Goal: Information Seeking & Learning: Check status

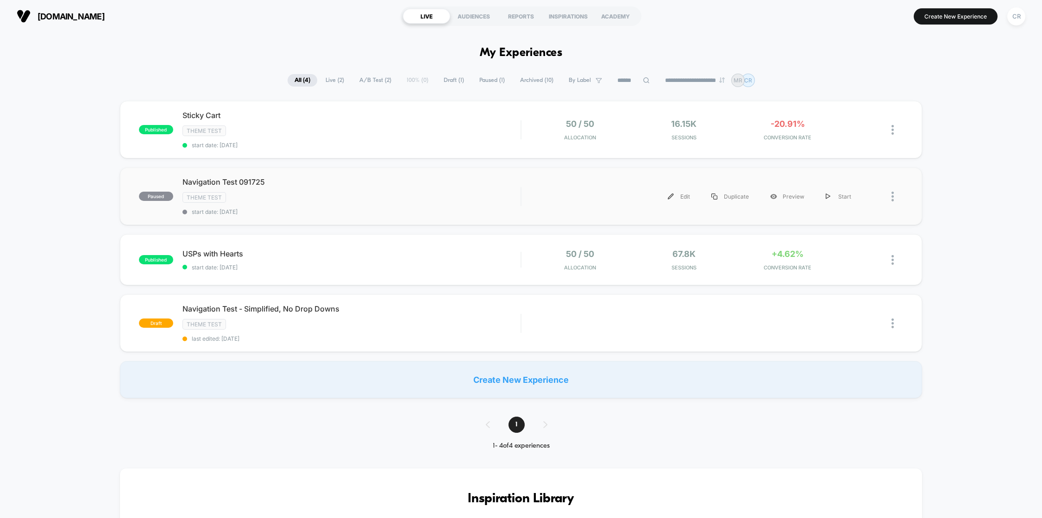
click at [547, 207] on div "paused Navigation Test 091725 Theme Test start date: [DATE] Edit Duplicate Prev…" at bounding box center [521, 196] width 803 height 57
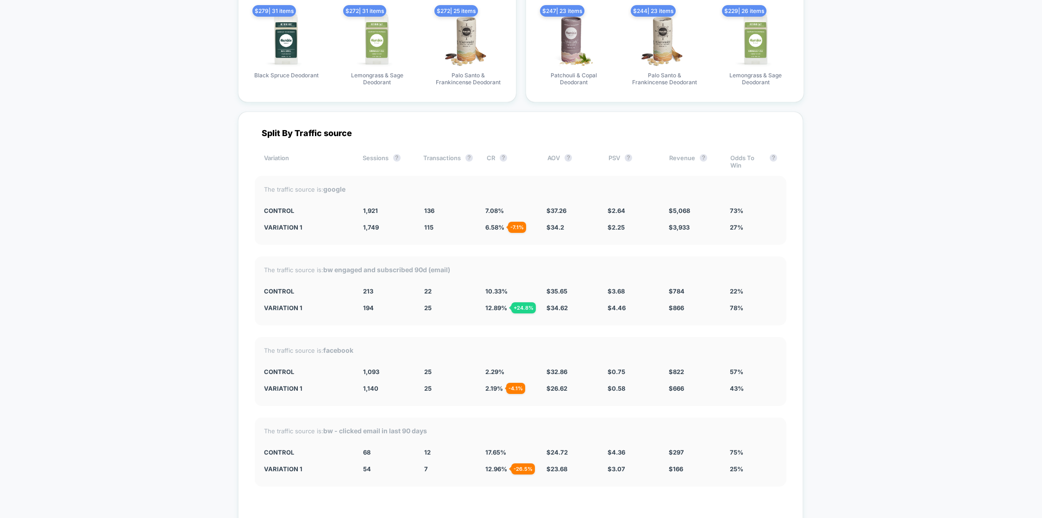
scroll to position [2001, 0]
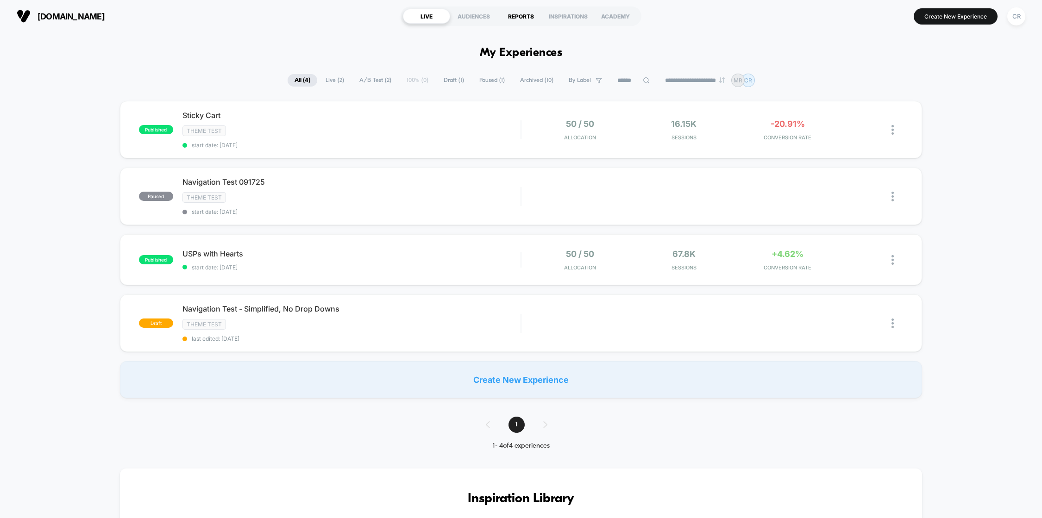
click at [518, 17] on div "REPORTS" at bounding box center [520, 16] width 47 height 15
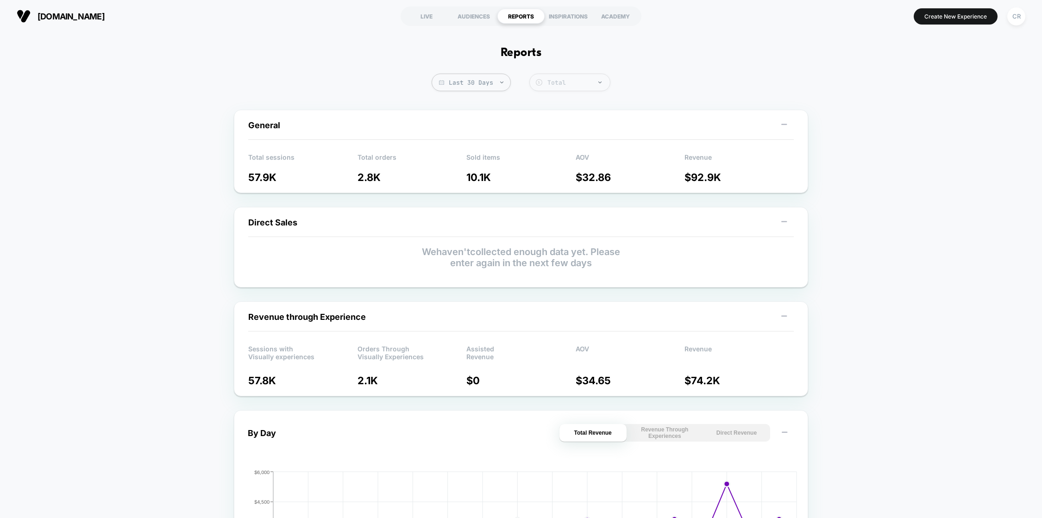
click at [590, 85] on div "Total" at bounding box center [576, 83] width 58 height 8
click at [489, 90] on span "Last 30 Days" at bounding box center [471, 83] width 79 height 18
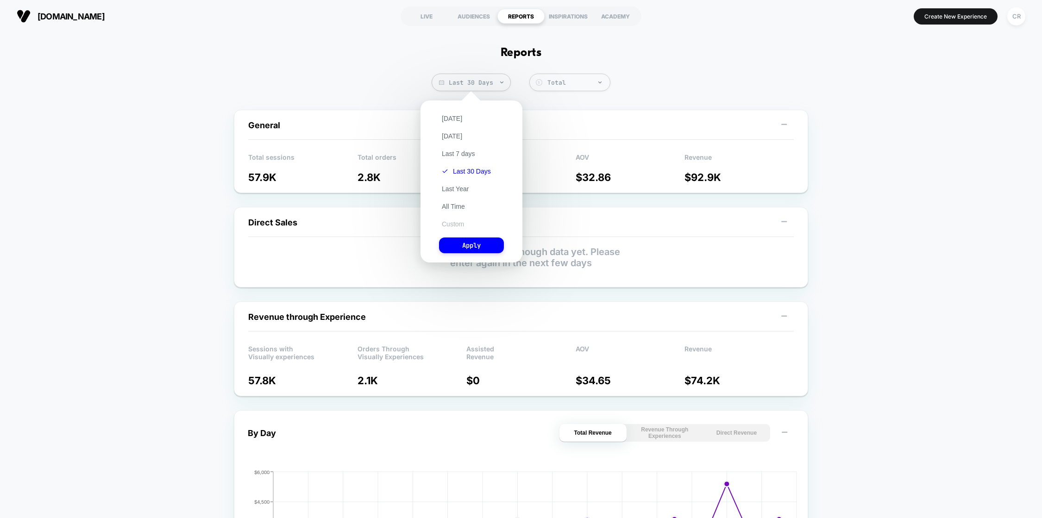
click at [457, 223] on button "Custom" at bounding box center [453, 224] width 28 height 8
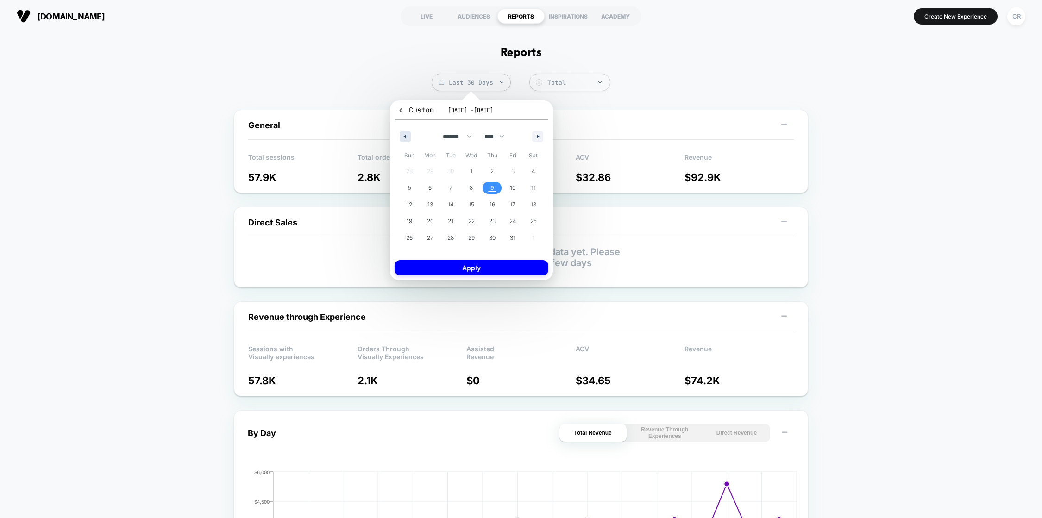
click at [400, 135] on button "button" at bounding box center [405, 136] width 11 height 11
select select "*"
click at [431, 175] on span "1" at bounding box center [430, 171] width 2 height 17
click at [429, 187] on span "8" at bounding box center [429, 188] width 3 height 17
click at [460, 267] on button "Apply" at bounding box center [472, 267] width 154 height 15
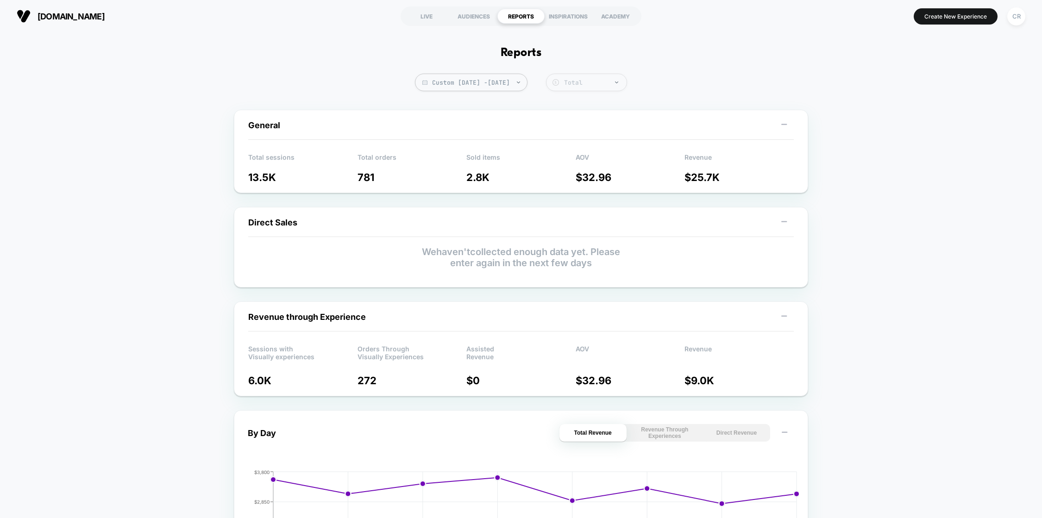
click at [610, 84] on div "Total" at bounding box center [593, 83] width 58 height 8
click at [604, 121] on div "Net" at bounding box center [586, 119] width 81 height 15
click at [603, 84] on div "Net" at bounding box center [593, 83] width 58 height 8
click at [598, 108] on div "Total" at bounding box center [586, 104] width 81 height 15
click at [609, 78] on div "Total" at bounding box center [592, 83] width 67 height 10
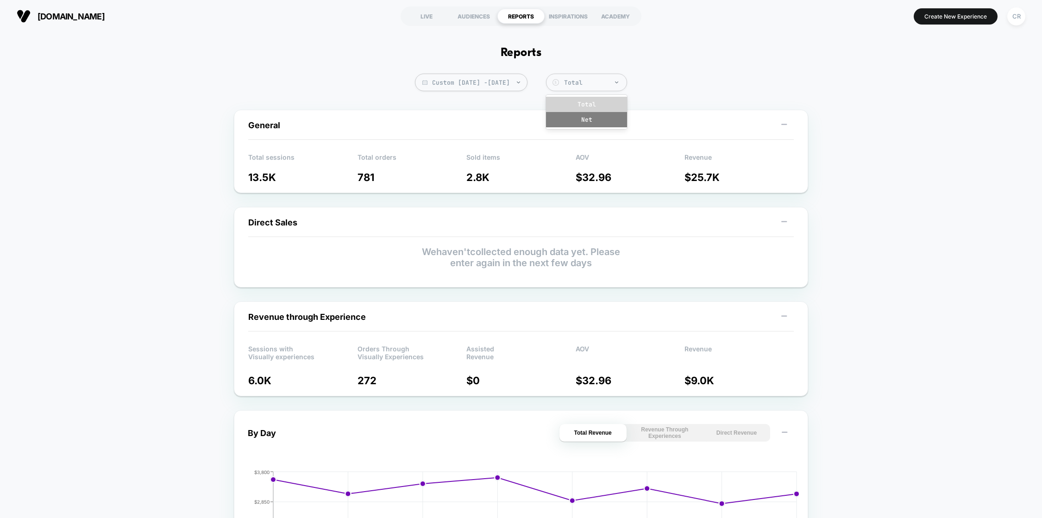
click at [607, 118] on div "Net" at bounding box center [586, 119] width 81 height 15
click at [612, 76] on div "Net" at bounding box center [586, 83] width 81 height 18
click at [610, 104] on div "Total" at bounding box center [586, 104] width 81 height 15
click at [425, 18] on div "LIVE" at bounding box center [426, 16] width 47 height 15
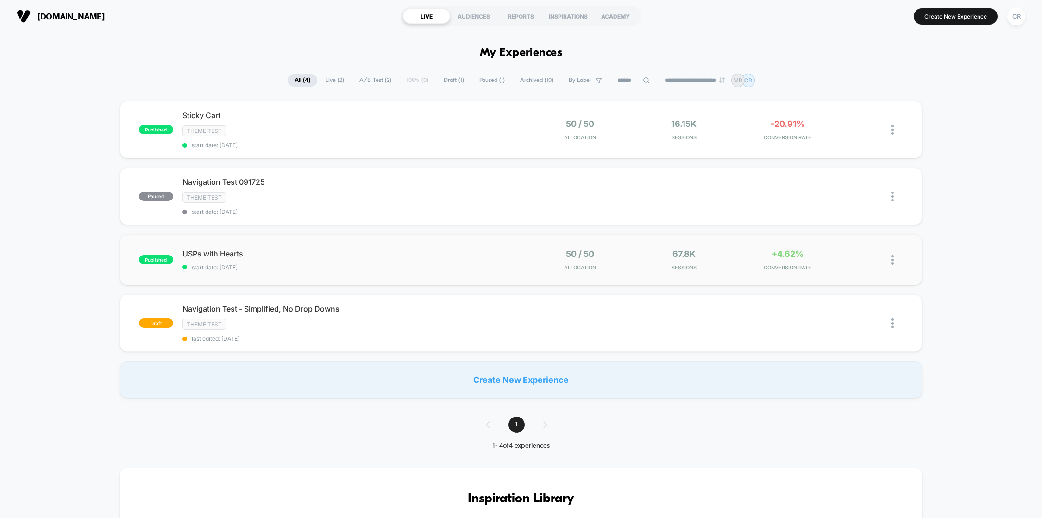
click at [276, 269] on div "published USPs with Hearts start date: [DATE] 50 / 50 Allocation 67.8k Sessions…" at bounding box center [521, 259] width 803 height 51
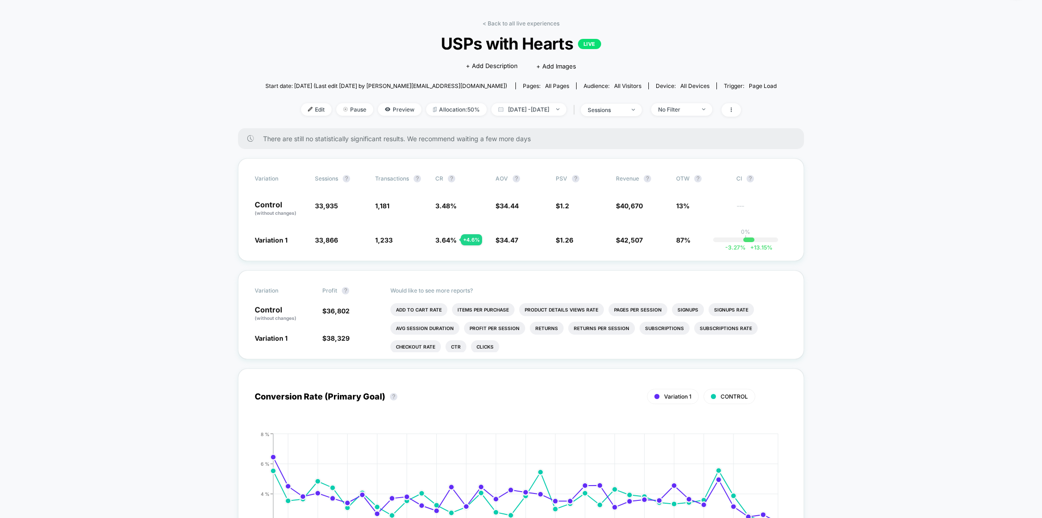
scroll to position [36, 0]
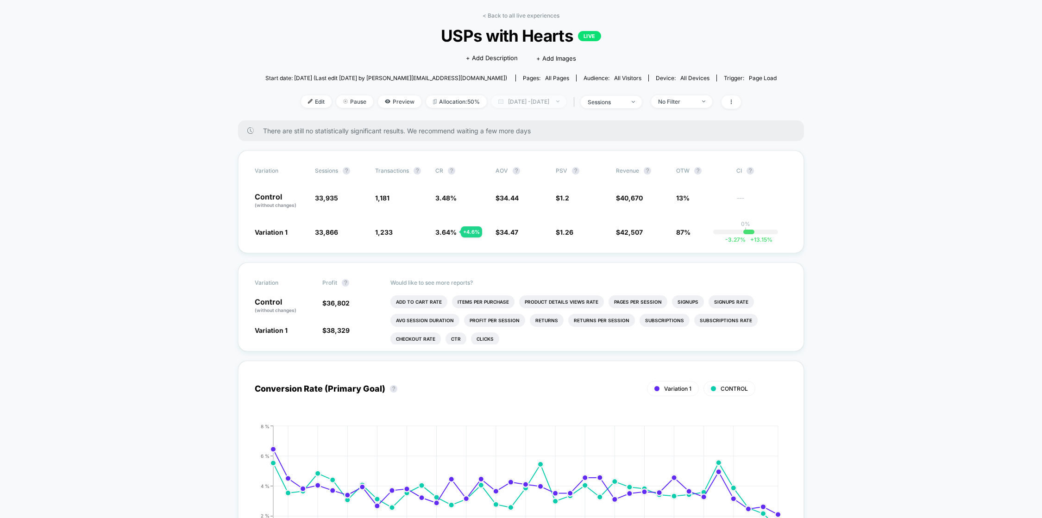
click at [559, 100] on img at bounding box center [557, 101] width 3 height 2
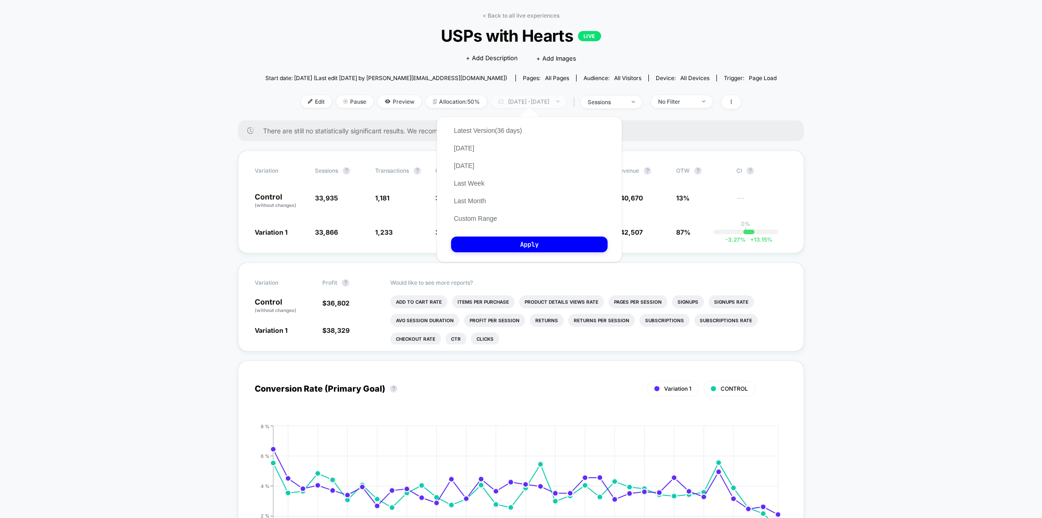
click at [559, 100] on img at bounding box center [557, 101] width 3 height 2
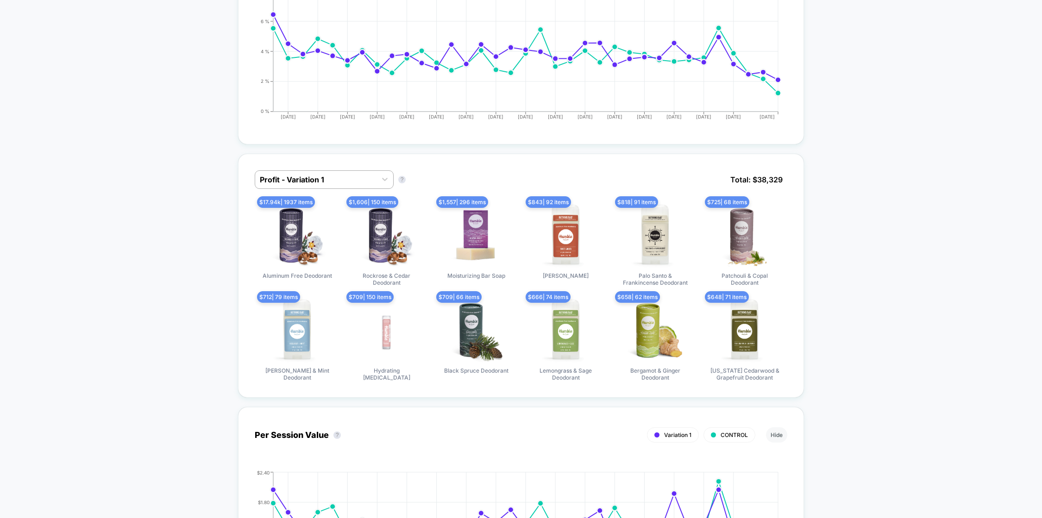
scroll to position [508, 0]
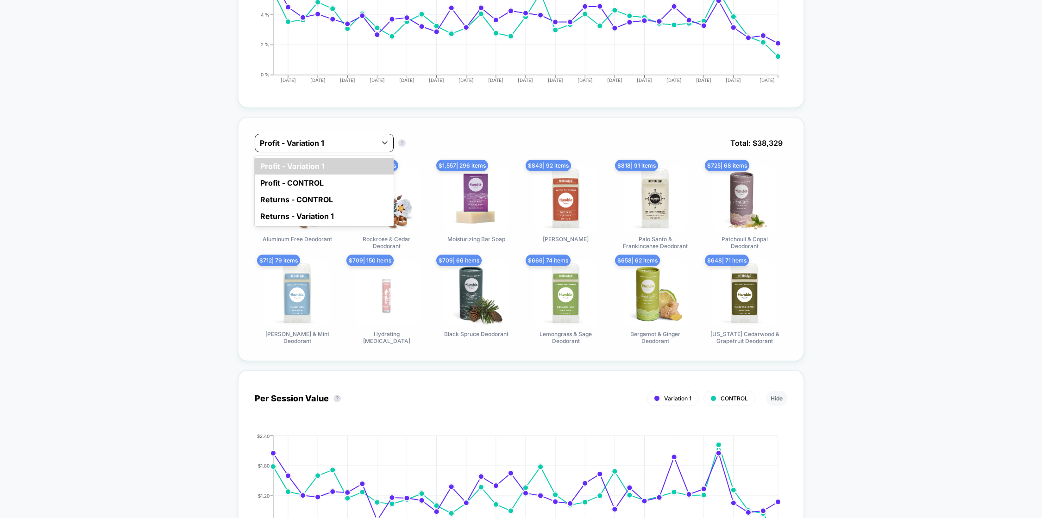
click at [367, 144] on div at bounding box center [316, 143] width 112 height 11
click at [371, 136] on div "Profit - Variation 1" at bounding box center [315, 143] width 121 height 15
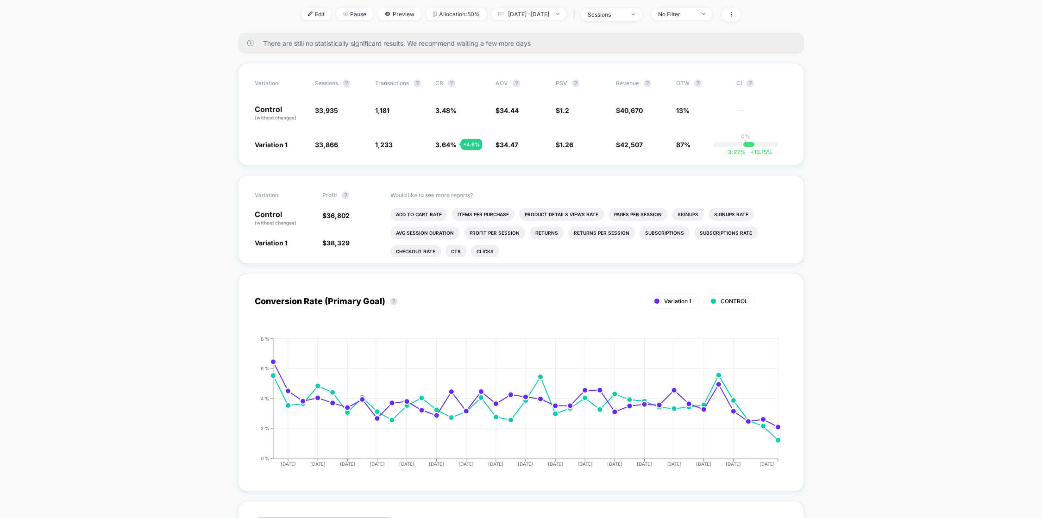
scroll to position [0, 0]
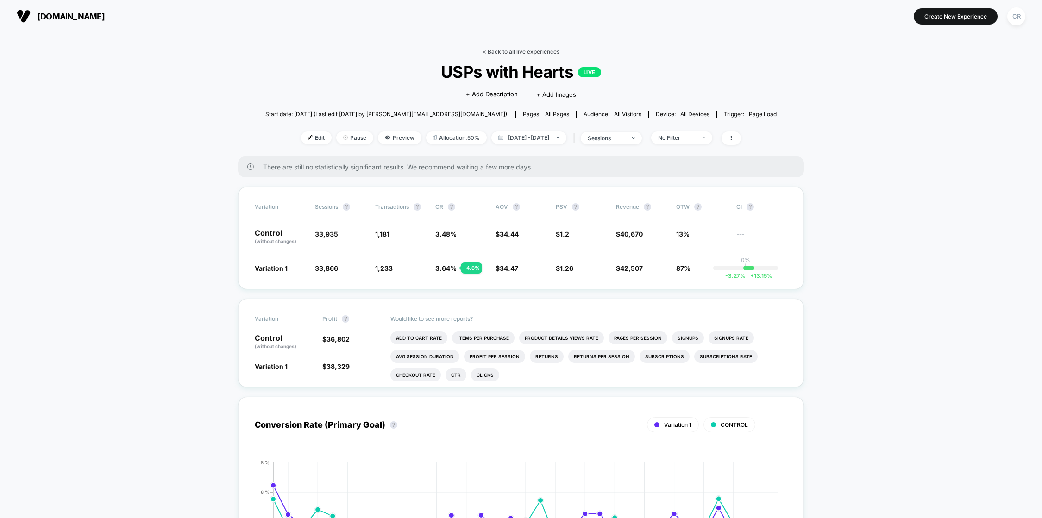
click at [493, 54] on link "< Back to all live experiences" at bounding box center [521, 51] width 77 height 7
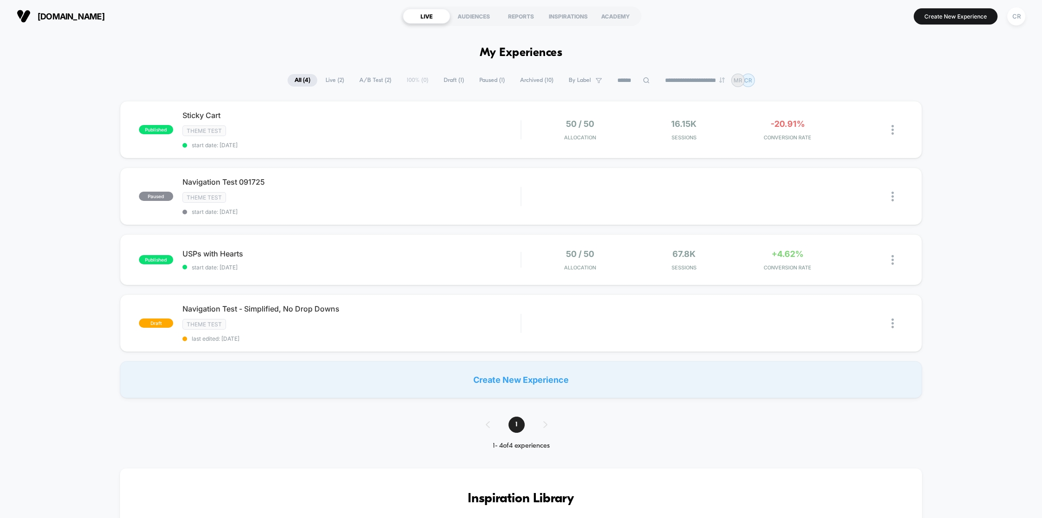
click at [377, 84] on span "A/B Test ( 2 )" at bounding box center [375, 80] width 46 height 13
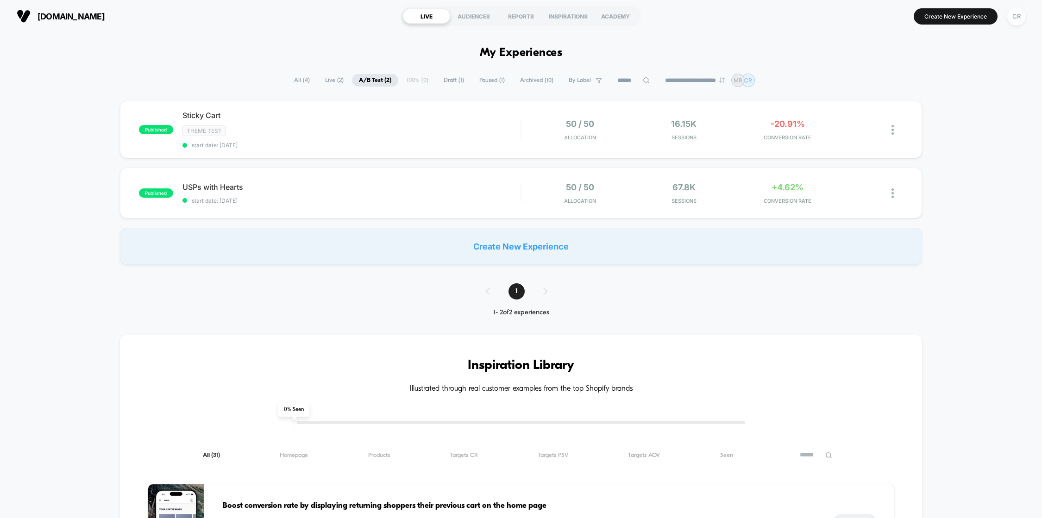
click at [299, 83] on span "All ( 4 )" at bounding box center [302, 80] width 30 height 13
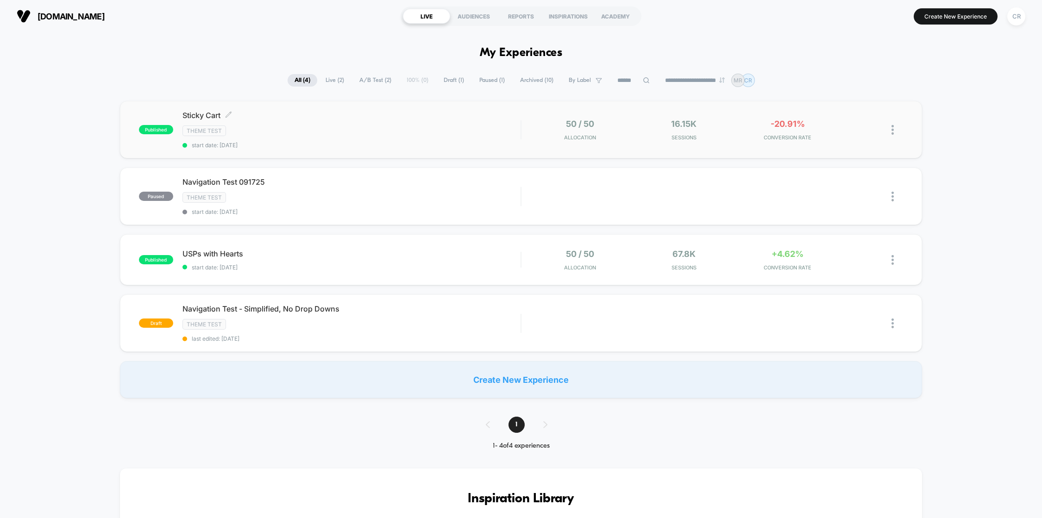
click at [387, 125] on div "Sticky Cart Click to edit experience details Click to edit experience details T…" at bounding box center [351, 130] width 339 height 38
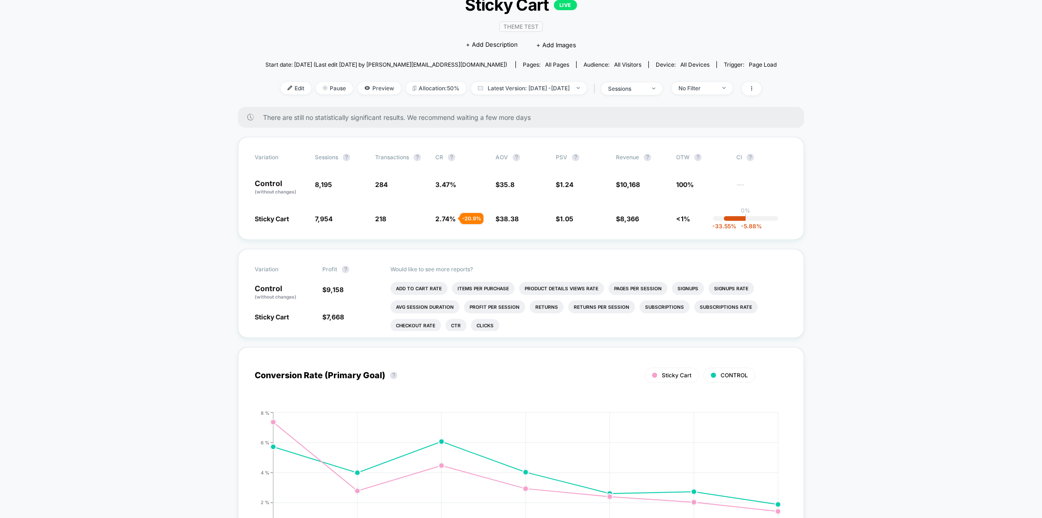
scroll to position [69, 0]
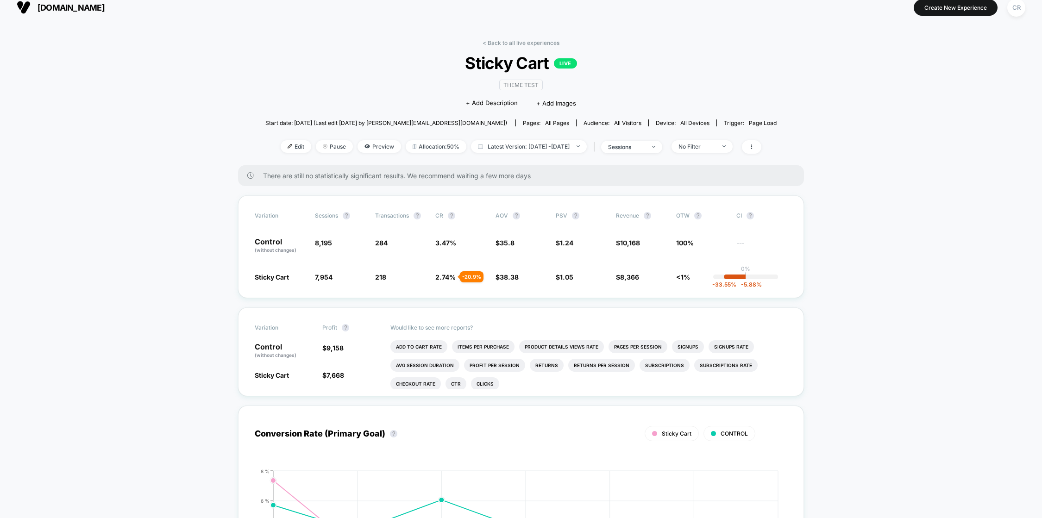
scroll to position [5, 0]
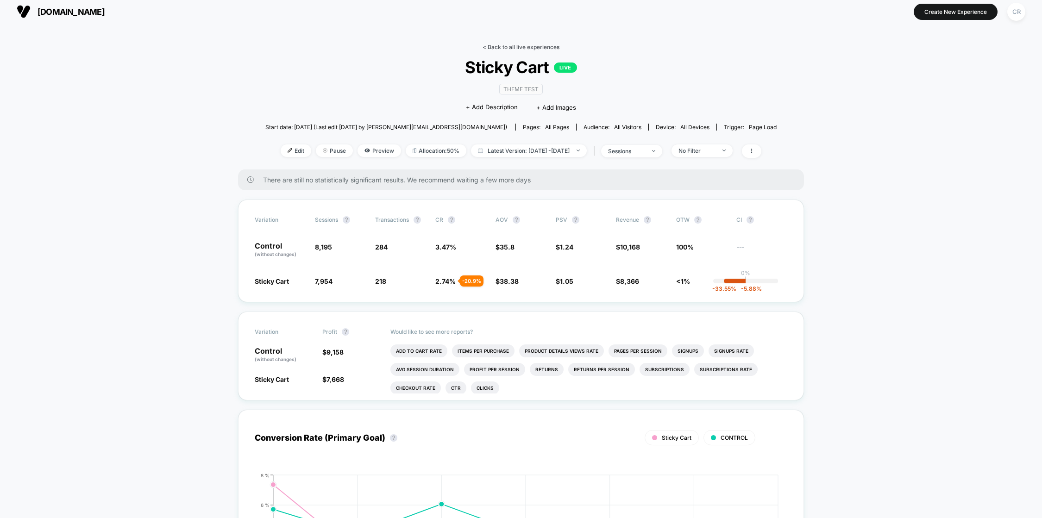
click at [515, 46] on link "< Back to all live experiences" at bounding box center [521, 47] width 77 height 7
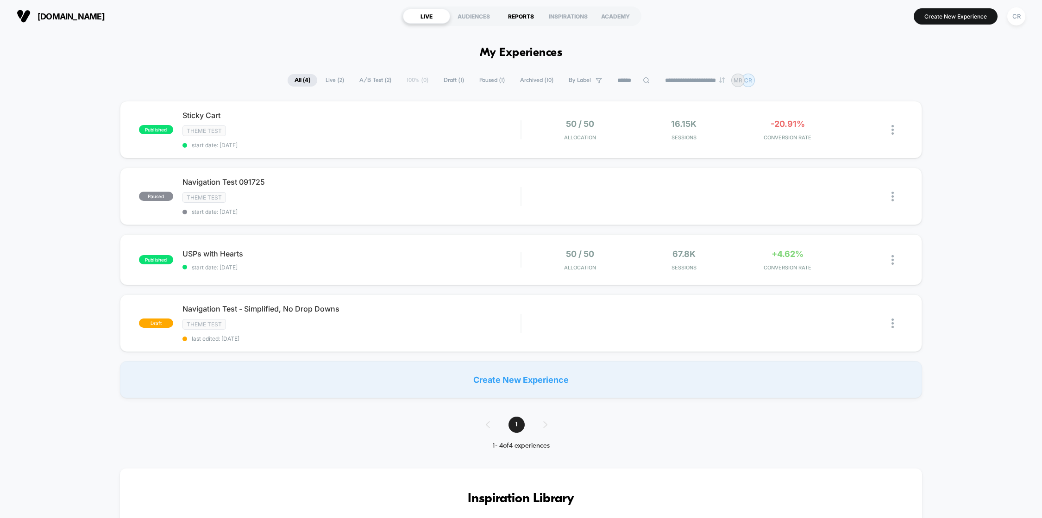
click at [532, 16] on div "REPORTS" at bounding box center [520, 16] width 47 height 15
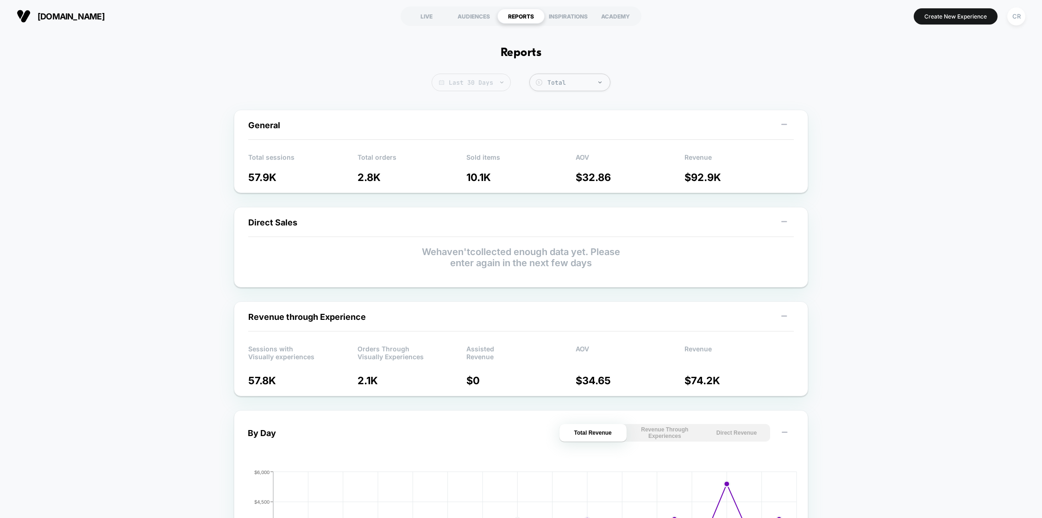
click at [489, 82] on span "Last 30 Days" at bounding box center [471, 83] width 79 height 18
select select "*"
select select "****"
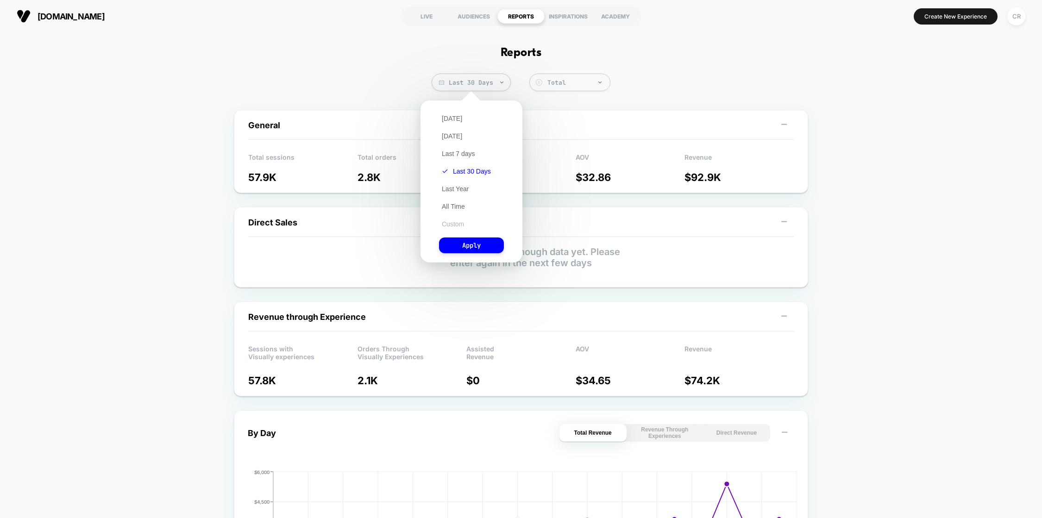
click at [460, 226] on button "Custom" at bounding box center [453, 224] width 28 height 8
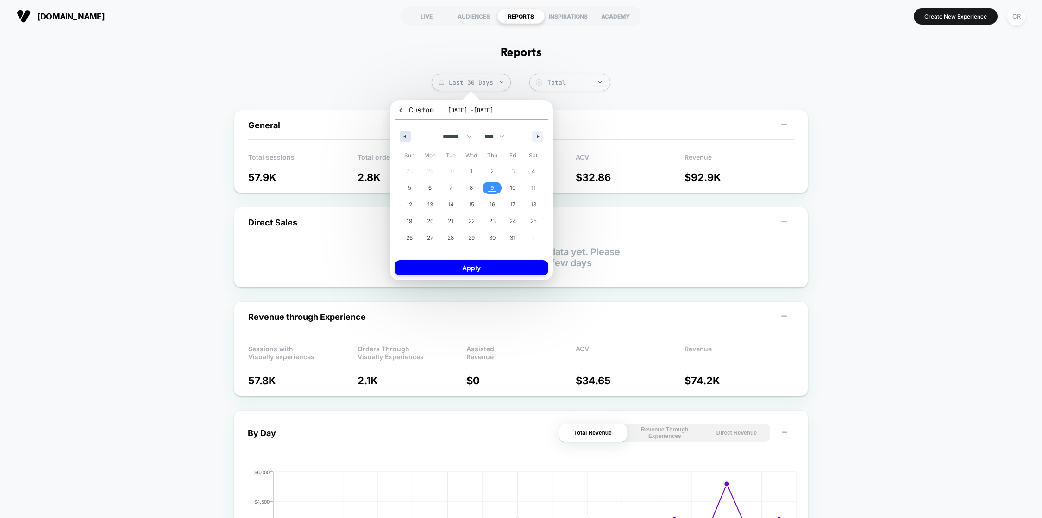
click at [408, 137] on button "button" at bounding box center [405, 136] width 11 height 11
select select "*"
click at [432, 166] on span "1" at bounding box center [430, 171] width 21 height 12
click at [432, 187] on span "8" at bounding box center [430, 188] width 21 height 12
click at [451, 270] on button "Apply" at bounding box center [472, 267] width 154 height 15
